Goal: Check status

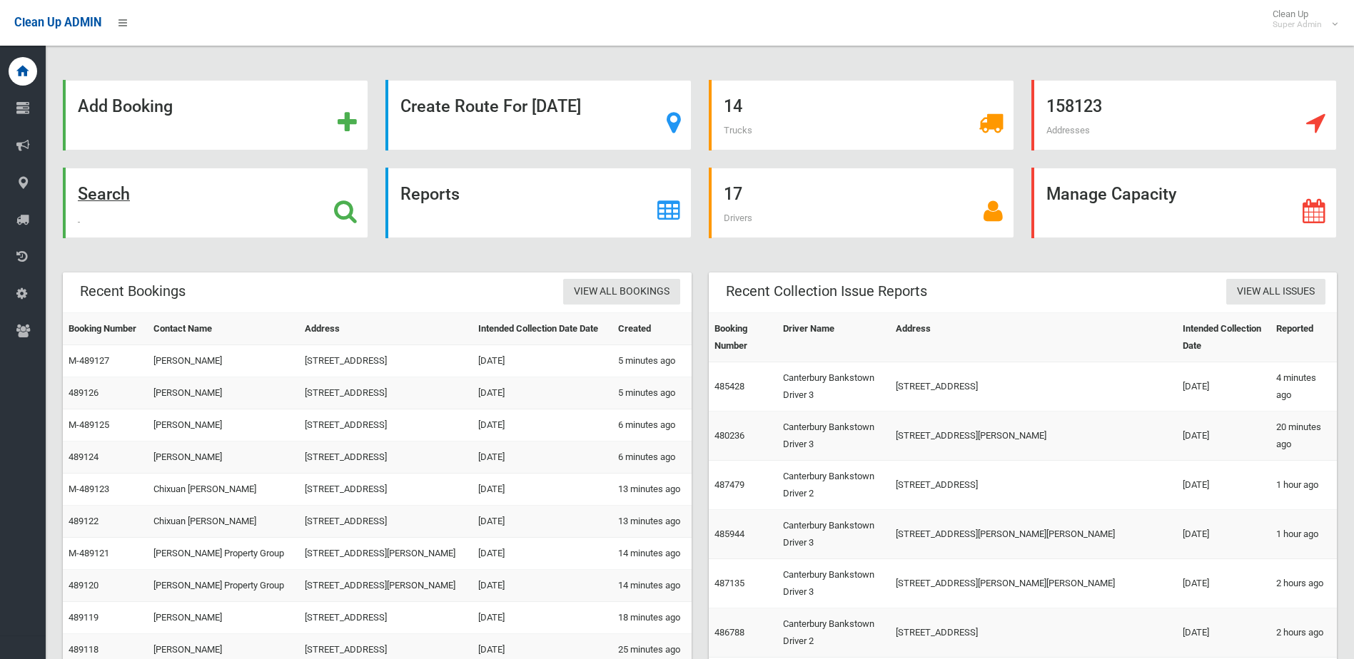
click at [164, 191] on div "Search" at bounding box center [215, 203] width 305 height 71
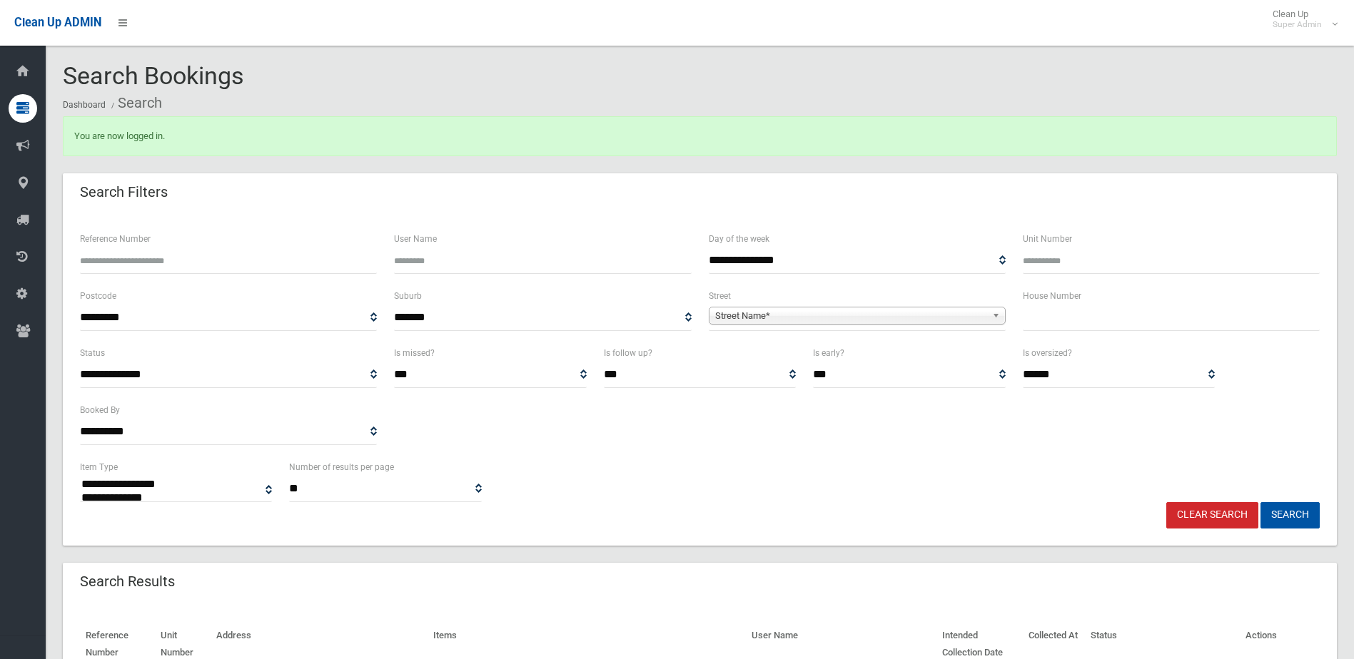
select select
click at [183, 266] on input "Reference Number" at bounding box center [228, 261] width 297 height 26
type input "******"
click at [1260, 502] on button "Search" at bounding box center [1289, 515] width 59 height 26
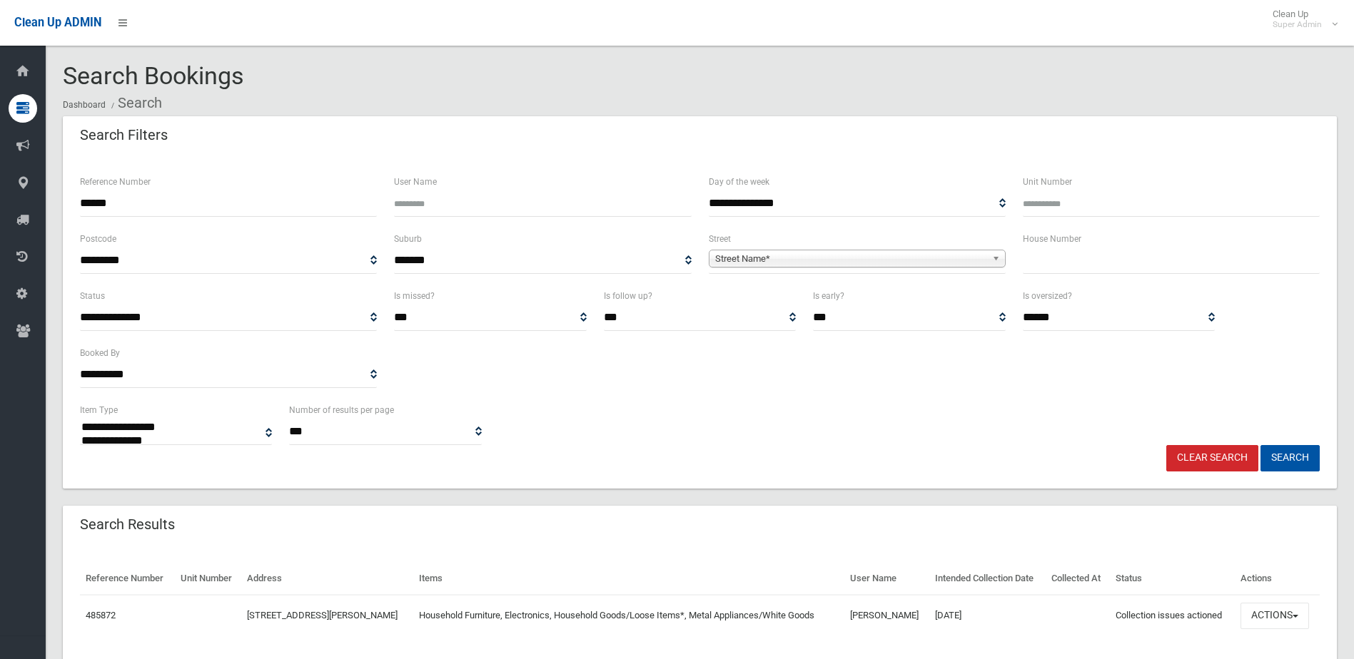
select select
click at [1299, 609] on button "Actions" at bounding box center [1274, 616] width 69 height 26
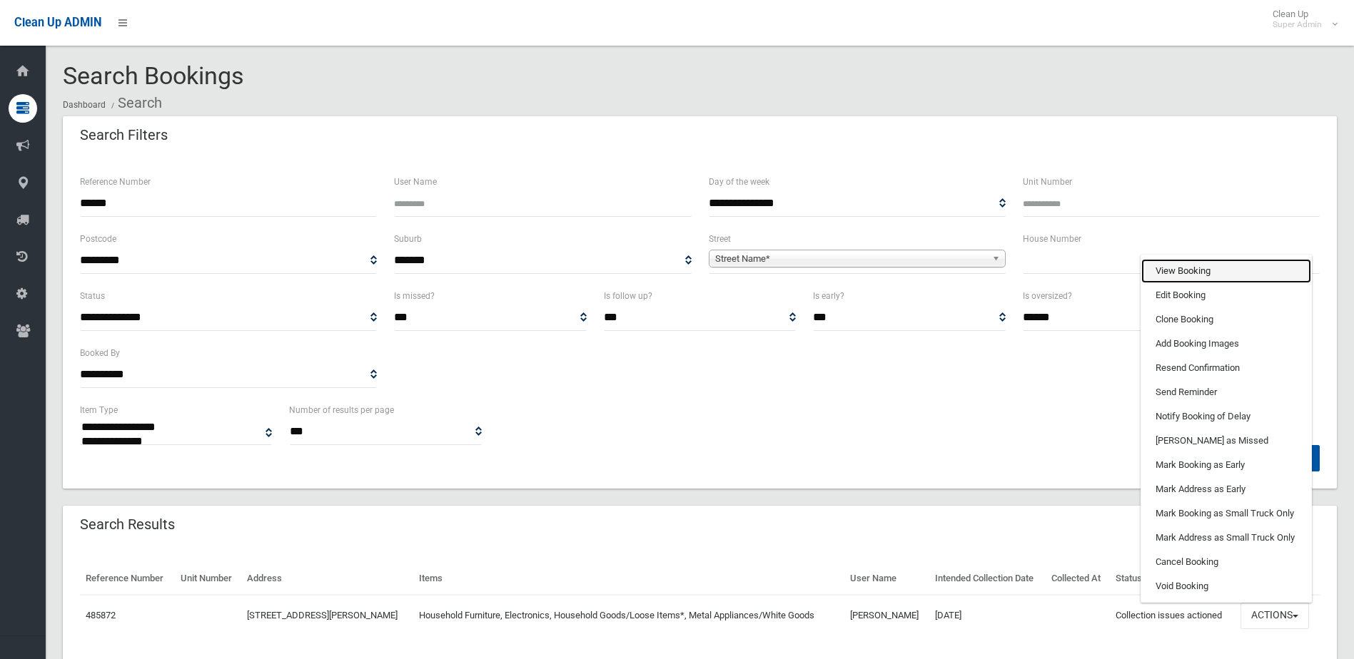
click at [1173, 263] on link "View Booking" at bounding box center [1226, 271] width 170 height 24
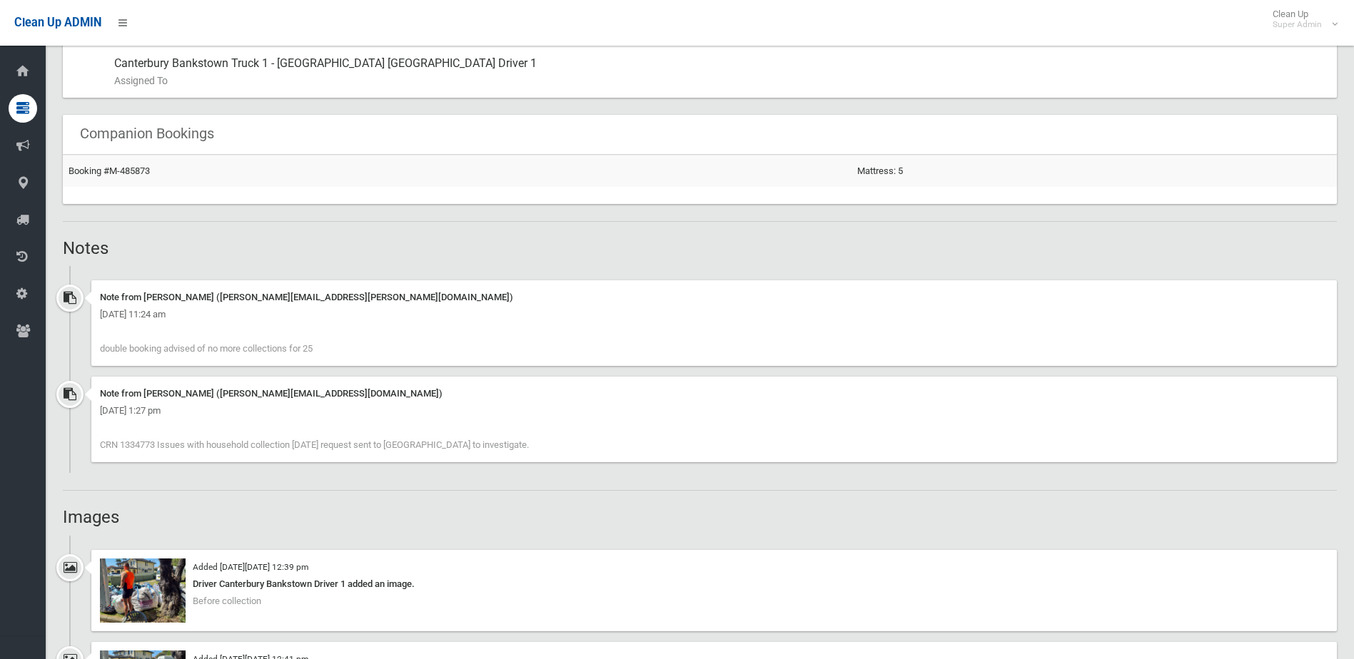
scroll to position [856, 0]
drag, startPoint x: 286, startPoint y: 445, endPoint x: 474, endPoint y: 440, distance: 187.7
click at [474, 440] on div "Note from kylie jordan (Kylie.Jordan@cbcity.nsw.gov.au) Tuesday 30th September …" at bounding box center [713, 420] width 1245 height 86
drag, startPoint x: 475, startPoint y: 440, endPoint x: 489, endPoint y: 466, distance: 29.7
click at [496, 461] on div "Note from kylie jordan (Kylie.Jordan@cbcity.nsw.gov.au) Tuesday 30th September …" at bounding box center [713, 420] width 1245 height 86
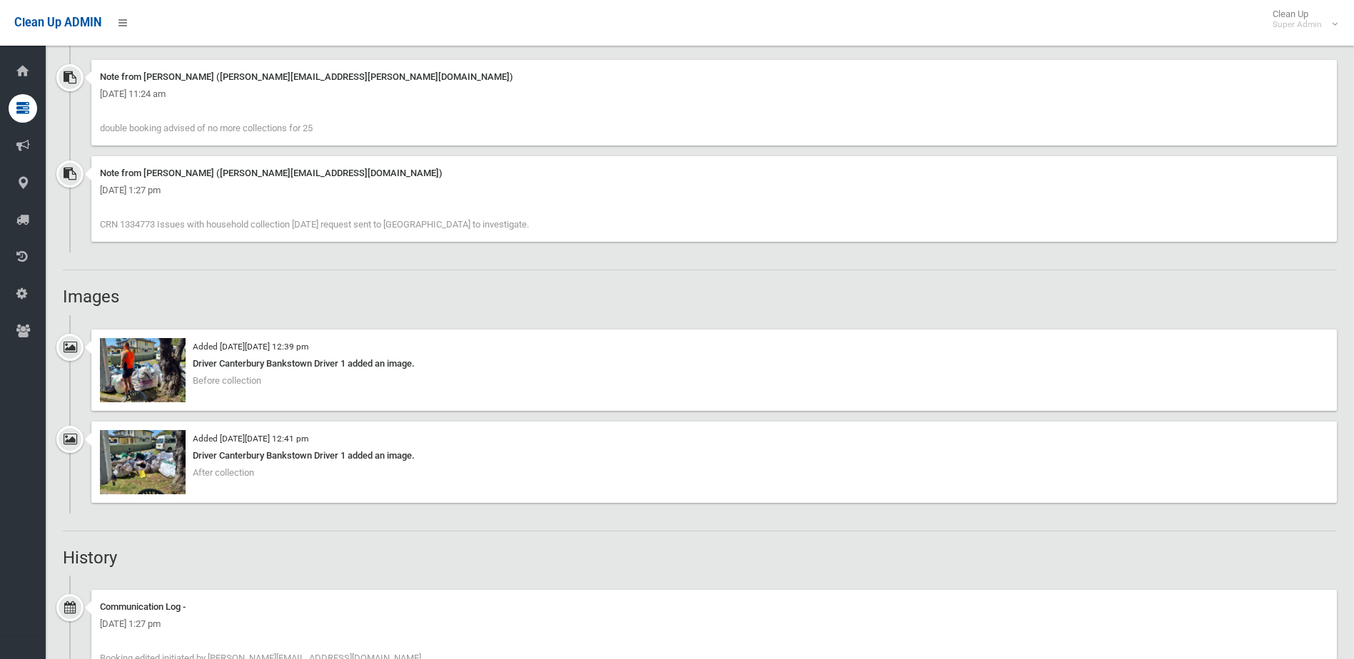
scroll to position [1070, 0]
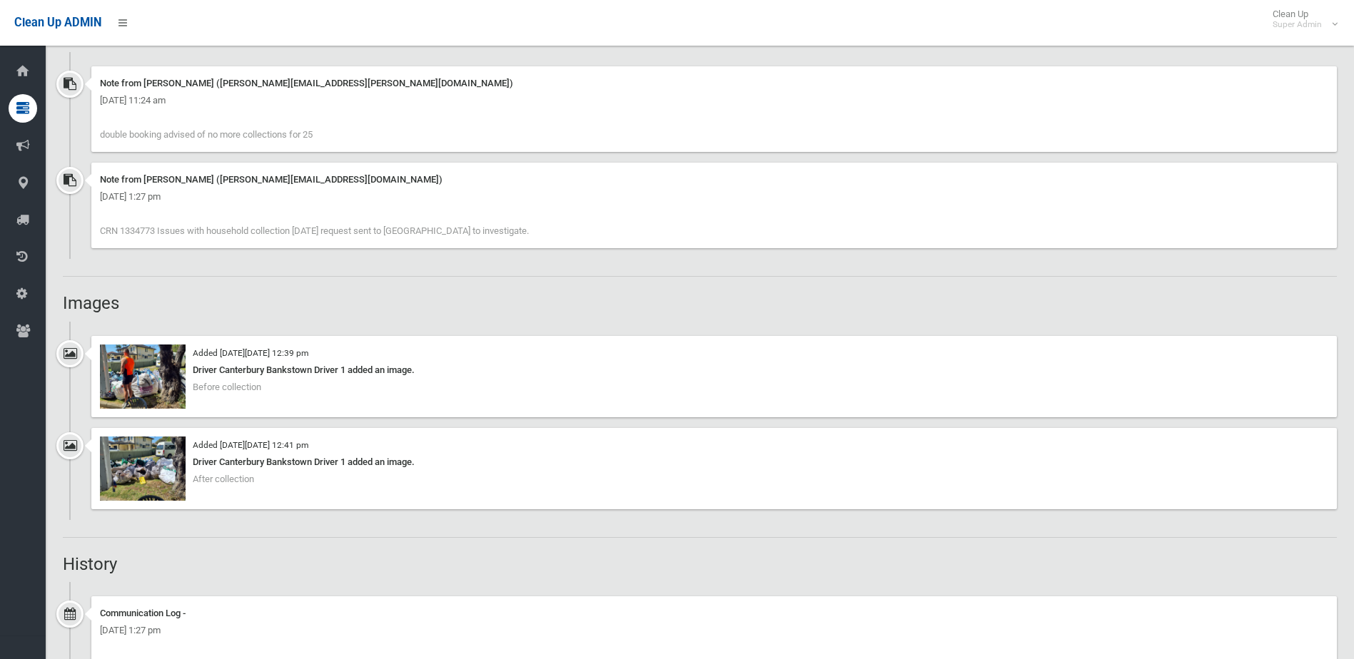
click at [143, 230] on span "CRN 1334773 Issues with household collection today request sent to Suez to inve…" at bounding box center [314, 230] width 429 height 11
copy span "1334773"
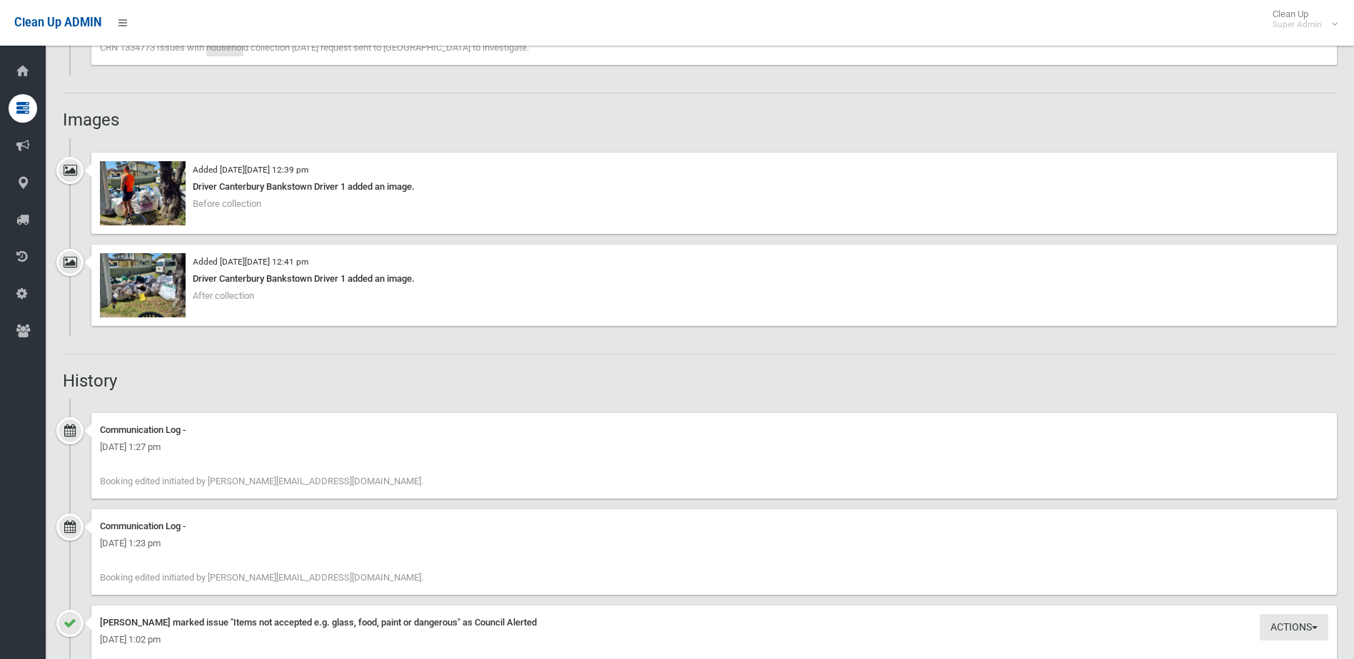
scroll to position [1284, 0]
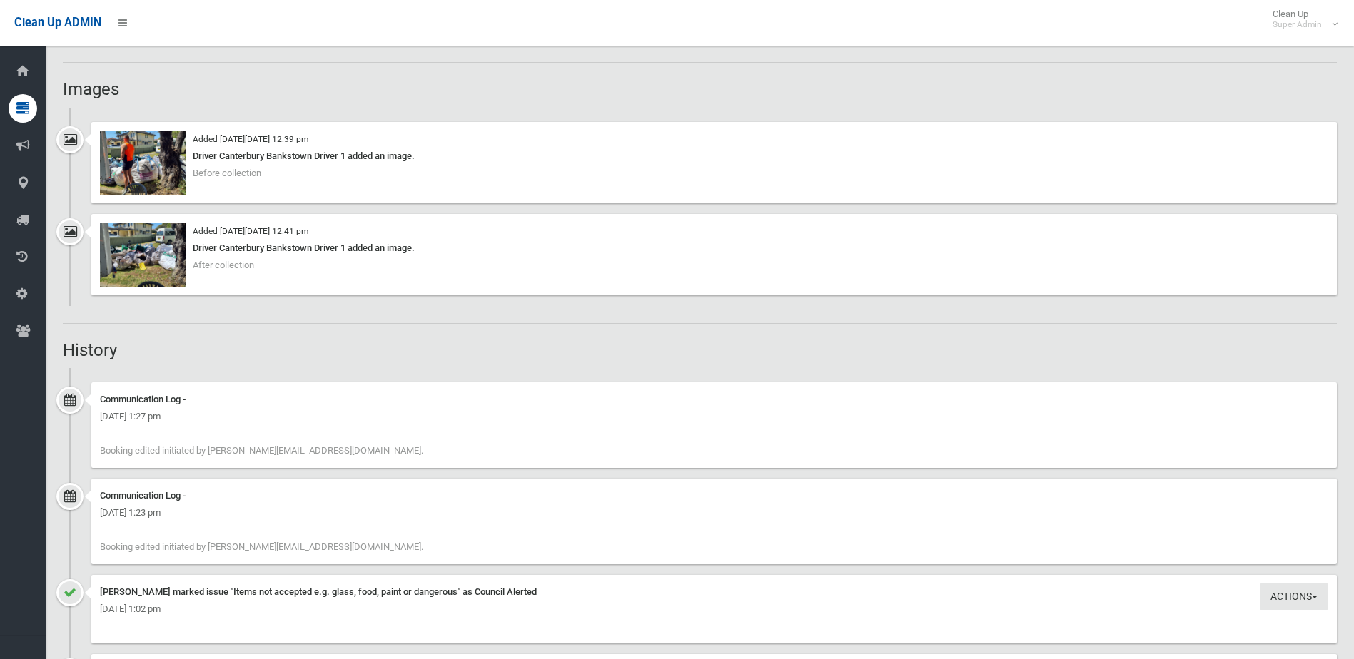
click at [151, 214] on div "Added on Tue 30th September, 2025 at 12:41 pm Driver Canterbury Bankstown Drive…" at bounding box center [713, 254] width 1245 height 81
click at [153, 191] on img at bounding box center [143, 163] width 86 height 64
click at [151, 263] on img at bounding box center [143, 255] width 86 height 64
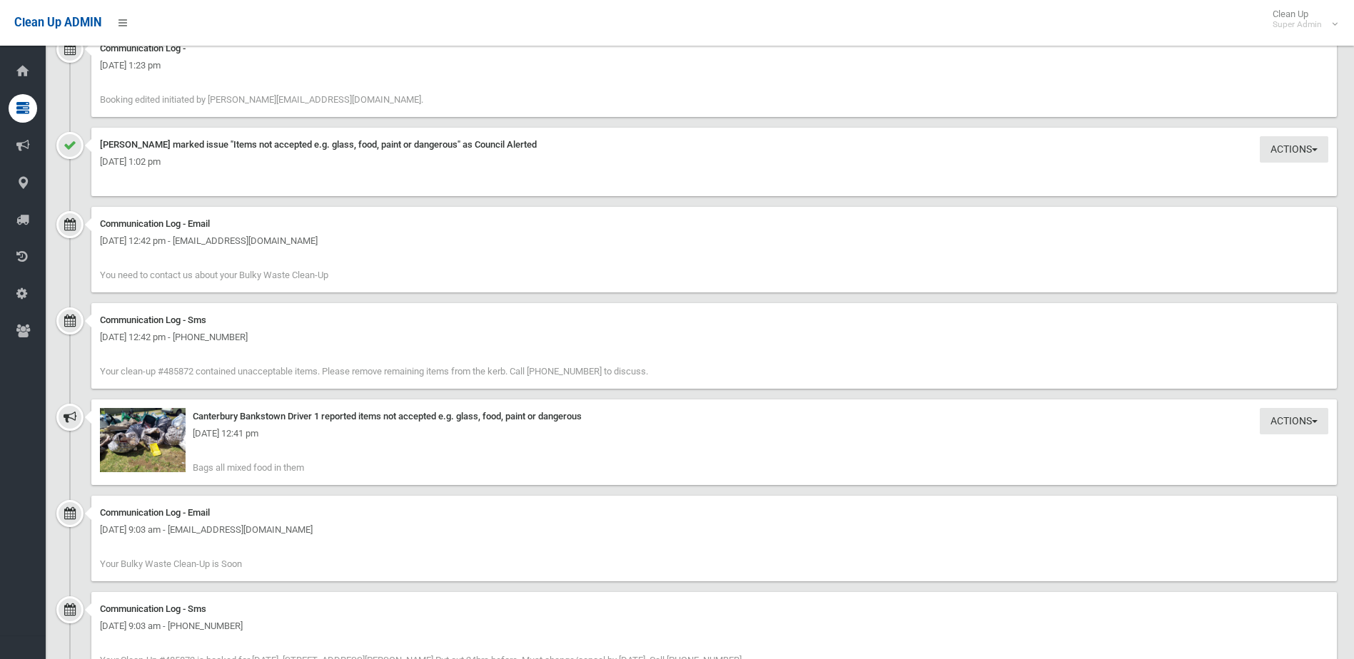
scroll to position [1855, 0]
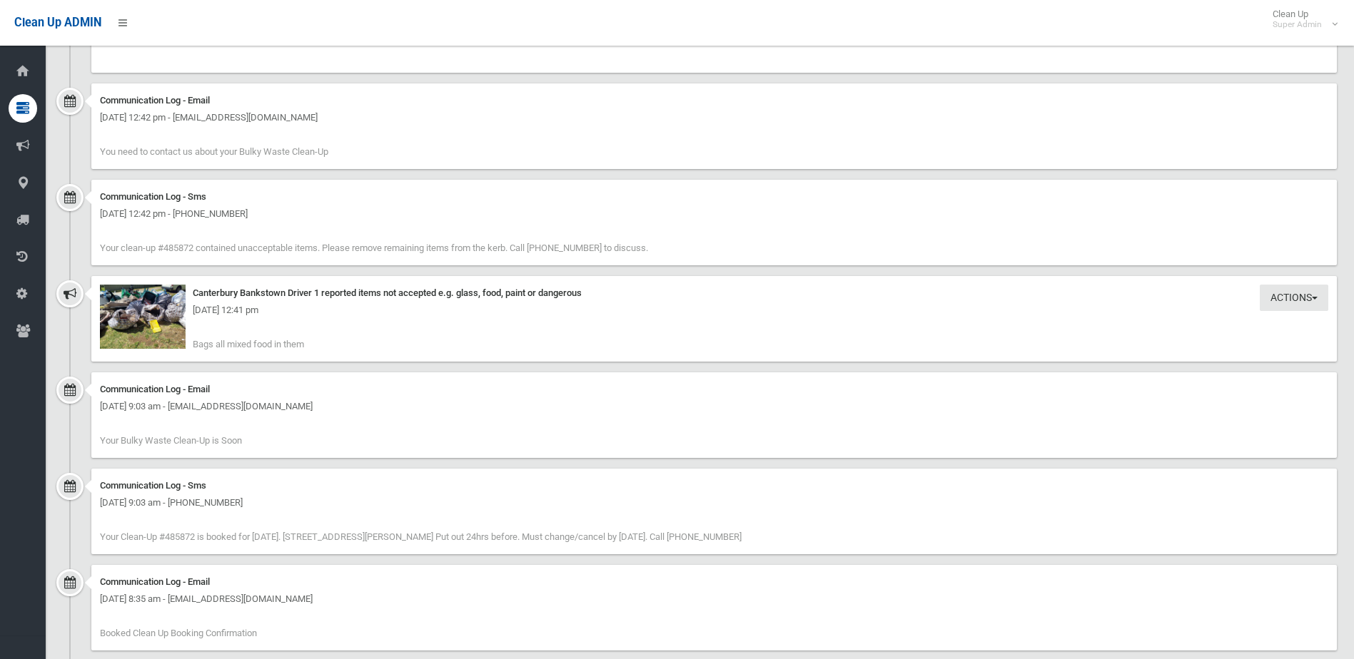
click at [131, 304] on div "Tuesday 30th September 2025 - 12:41 pm" at bounding box center [714, 310] width 1228 height 17
click at [172, 328] on img at bounding box center [143, 317] width 86 height 64
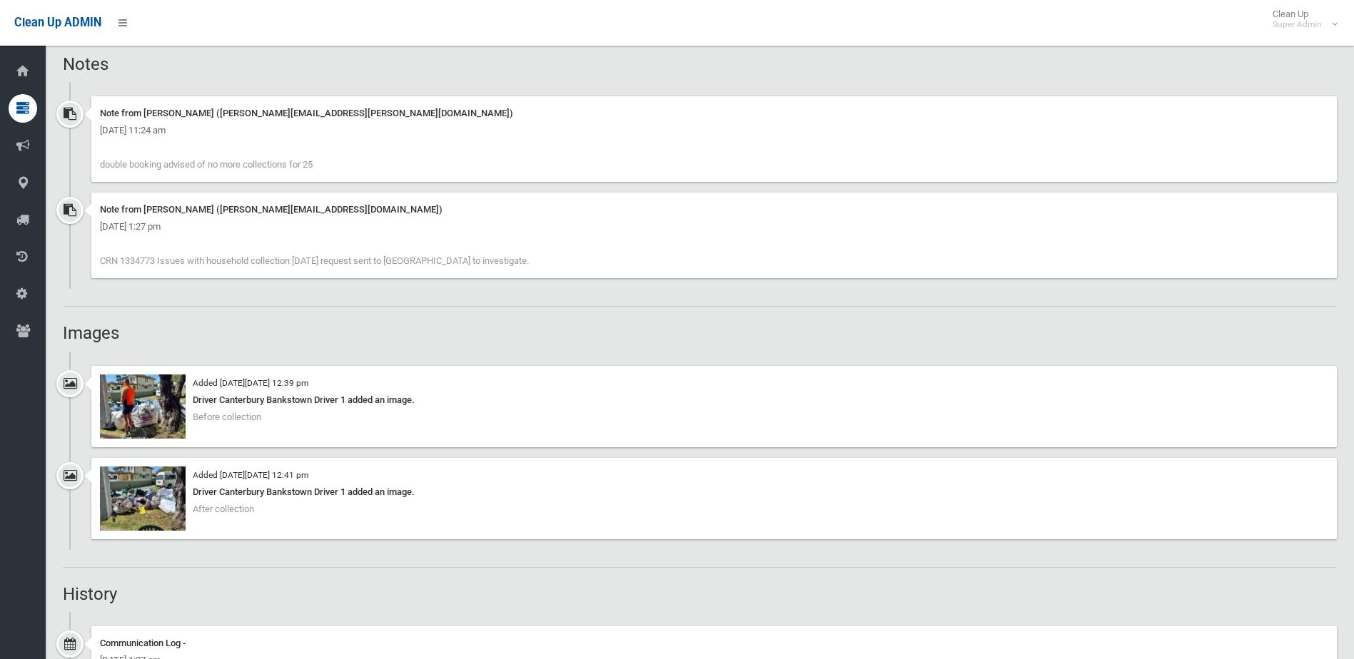
scroll to position [1034, 0]
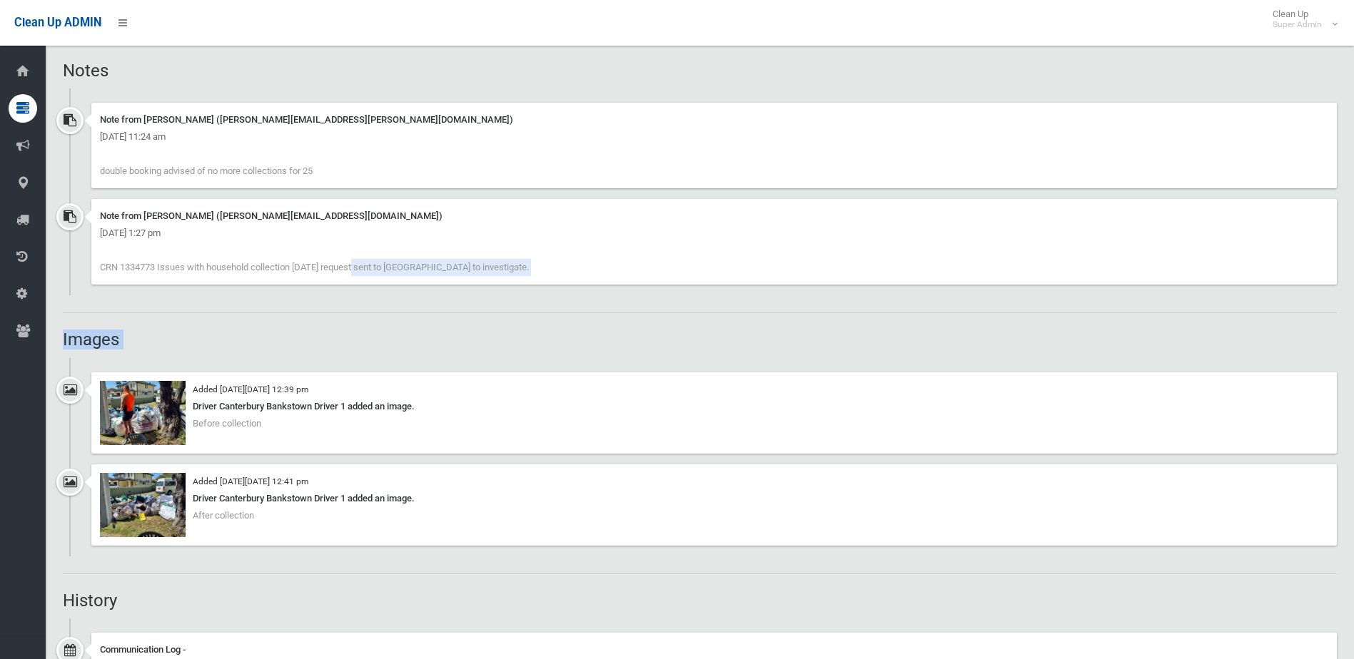
drag, startPoint x: 268, startPoint y: 268, endPoint x: 573, endPoint y: 362, distance: 319.1
click at [573, 362] on div "Booking Details Actions View Booking Edit Booking Clone Booking Add Booking Ima…" at bounding box center [700, 584] width 1274 height 2951
click at [572, 364] on ul "Added on Tue 30th September, 2025 at 12:39 pm Driver Canterbury Bankstown Drive…" at bounding box center [700, 457] width 1274 height 198
click at [368, 330] on div "Booking Details Actions View Booking Edit Booking Clone Booking Add Booking Ima…" at bounding box center [700, 584] width 1274 height 2951
drag, startPoint x: 477, startPoint y: 280, endPoint x: 387, endPoint y: 271, distance: 89.7
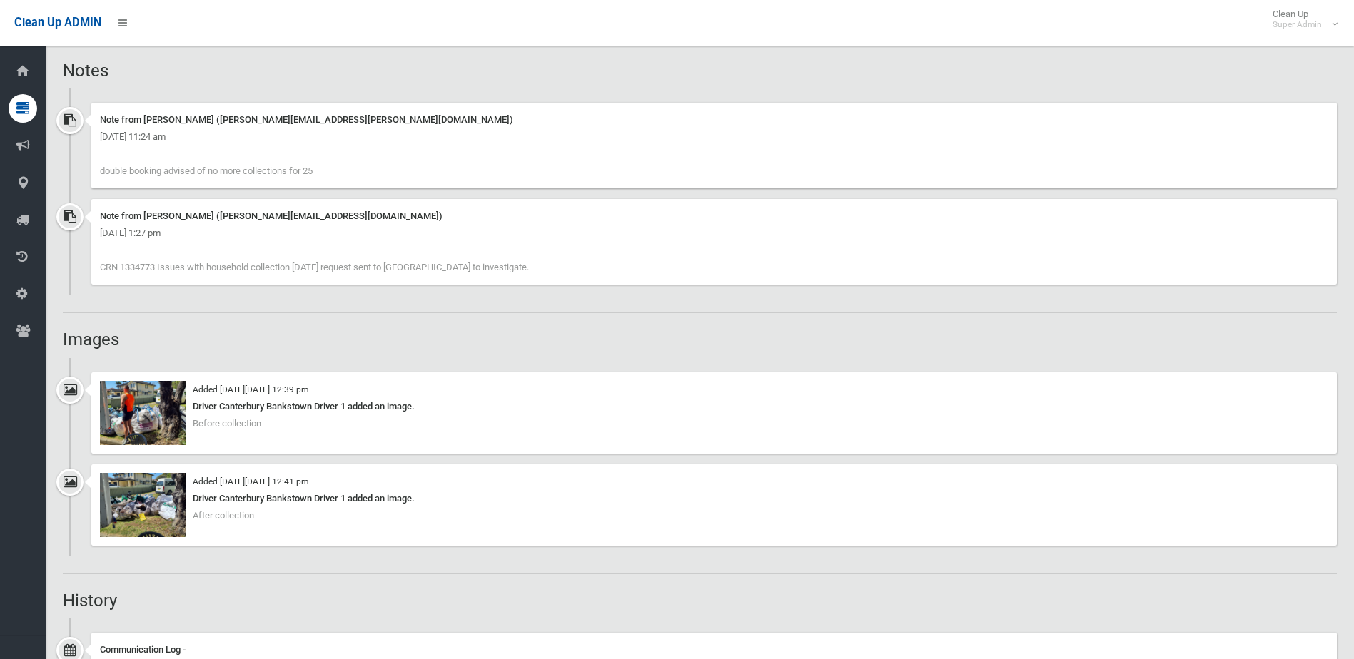
click at [387, 271] on div "Note from kylie jordan (Kylie.Jordan@cbcity.nsw.gov.au) Tuesday 30th September …" at bounding box center [713, 242] width 1245 height 86
drag, startPoint x: 387, startPoint y: 271, endPoint x: 398, endPoint y: 296, distance: 27.2
click at [398, 296] on div "Booking Details Actions View Booking Edit Booking Clone Booking Add Booking Ima…" at bounding box center [700, 584] width 1274 height 2951
click at [470, 277] on div "Note from kylie jordan (Kylie.Jordan@cbcity.nsw.gov.au) Tuesday 30th September …" at bounding box center [713, 242] width 1245 height 86
drag, startPoint x: 471, startPoint y: 275, endPoint x: 363, endPoint y: 327, distance: 119.4
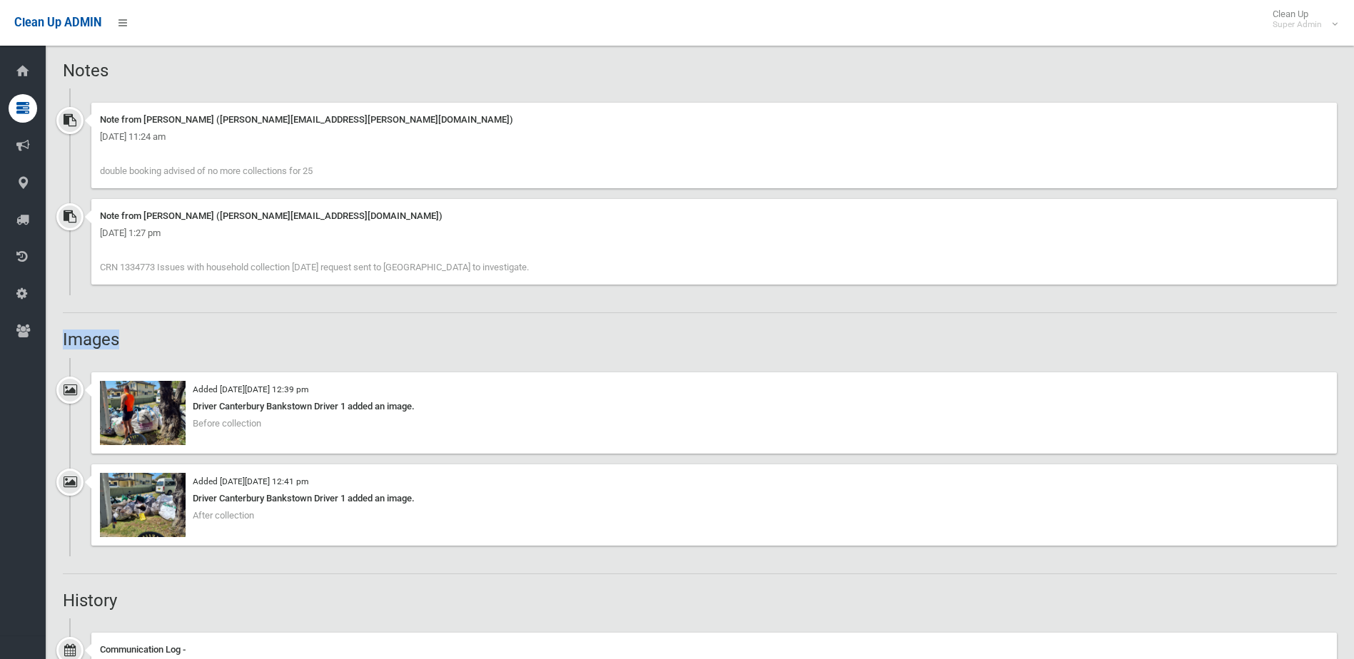
click at [363, 327] on div "Booking Details Actions View Booking Edit Booking Clone Booking Add Booking Ima…" at bounding box center [700, 584] width 1274 height 2951
drag, startPoint x: 363, startPoint y: 327, endPoint x: 491, endPoint y: 357, distance: 131.4
click at [489, 360] on ul "Added on Tue 30th September, 2025 at 12:39 pm Driver Canterbury Bankstown Drive…" at bounding box center [700, 457] width 1274 height 198
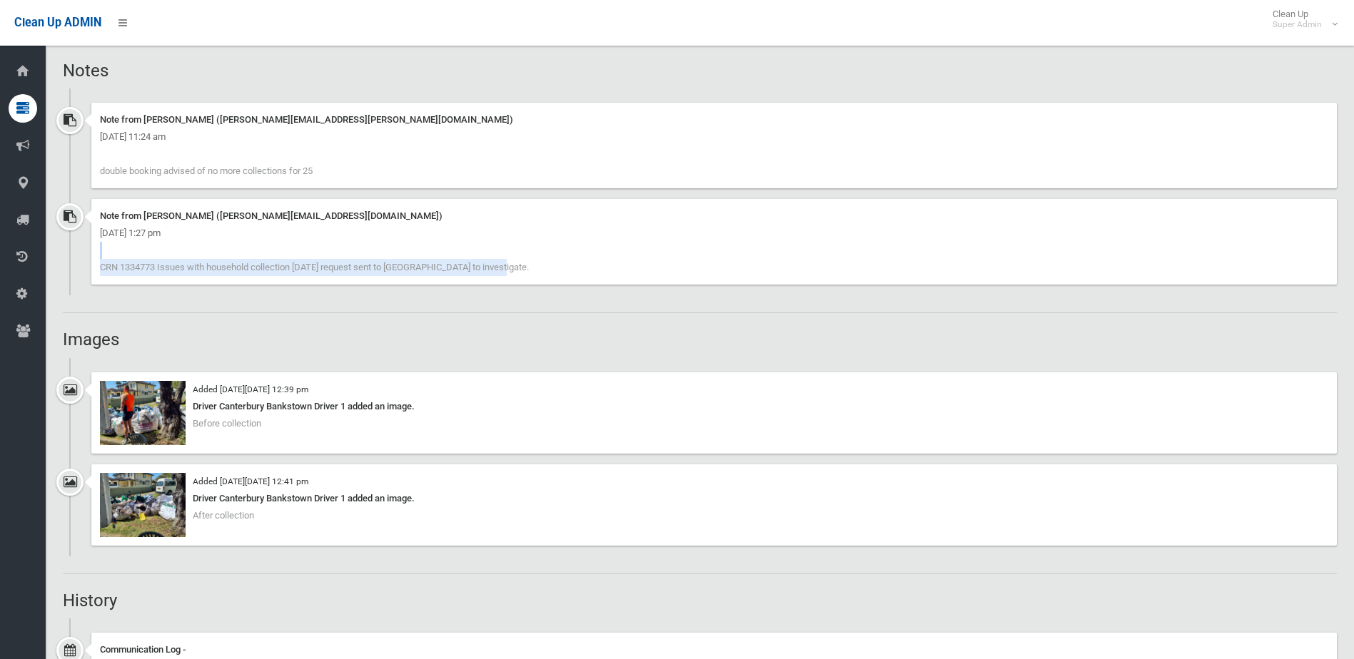
drag, startPoint x: 368, startPoint y: 263, endPoint x: 285, endPoint y: 256, distance: 83.1
click at [285, 256] on div "Note from kylie jordan (Kylie.Jordan@cbcity.nsw.gov.au) Tuesday 30th September …" at bounding box center [713, 242] width 1245 height 86
drag, startPoint x: 285, startPoint y: 256, endPoint x: 525, endPoint y: 337, distance: 252.9
click at [559, 330] on div "Booking Details Actions View Booking Edit Booking Clone Booking Add Booking Ima…" at bounding box center [700, 584] width 1274 height 2951
click at [156, 497] on img at bounding box center [143, 505] width 86 height 64
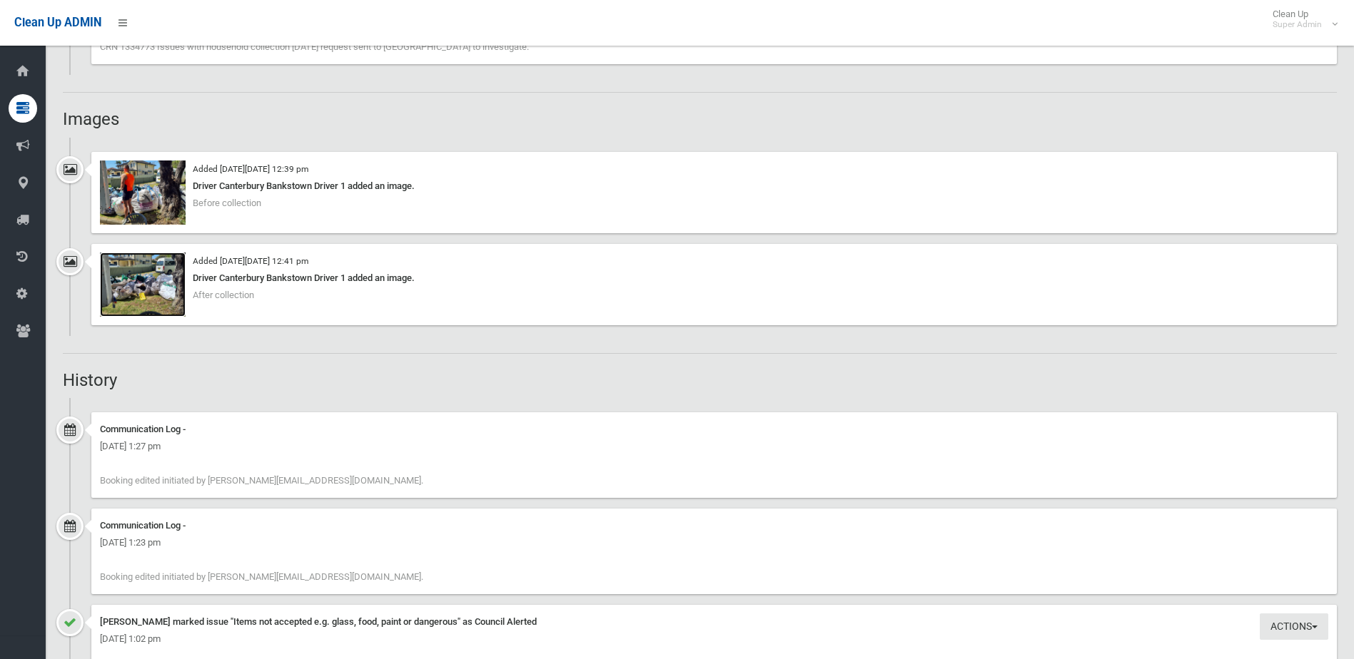
scroll to position [1248, 0]
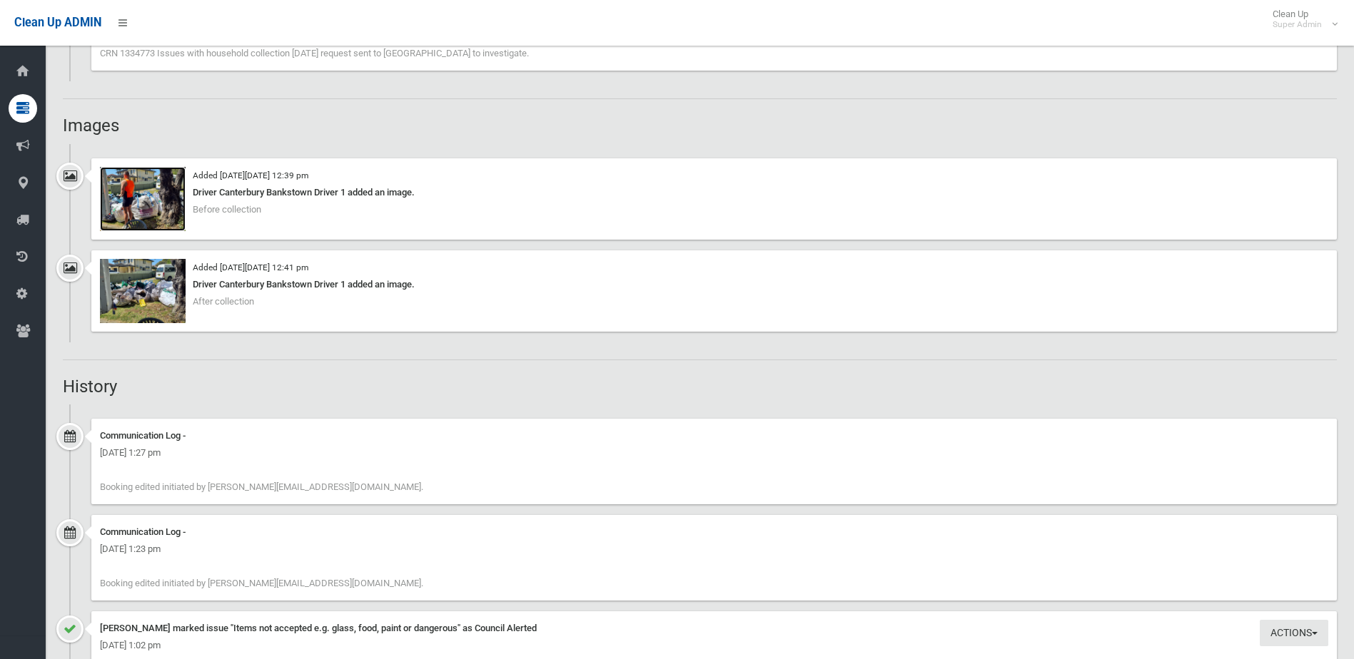
click at [143, 188] on img at bounding box center [143, 199] width 86 height 64
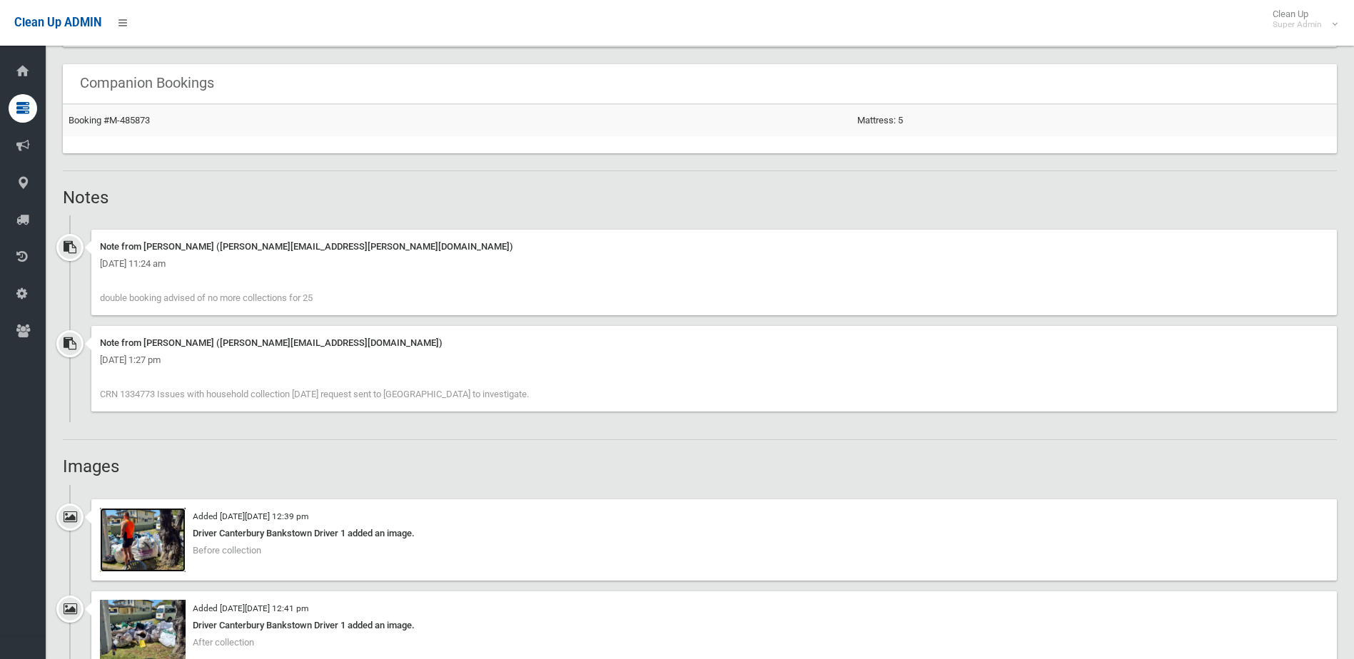
scroll to position [1034, 0]
